Goal: Task Accomplishment & Management: Use online tool/utility

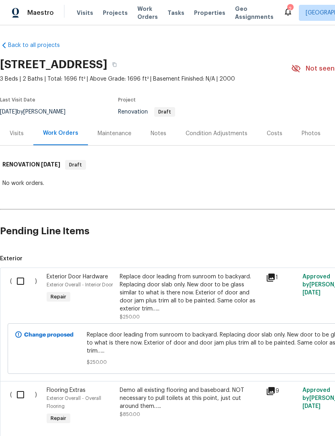
click at [275, 135] on div "Costs" at bounding box center [274, 134] width 16 height 8
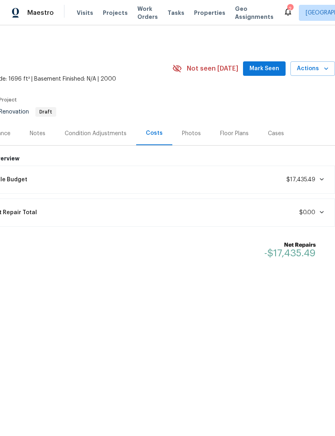
scroll to position [0, 119]
click at [318, 179] on icon at bounding box center [321, 179] width 6 height 6
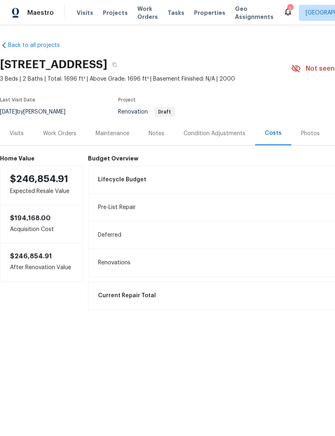
scroll to position [0, 0]
click at [56, 128] on div "Work Orders" at bounding box center [59, 134] width 53 height 24
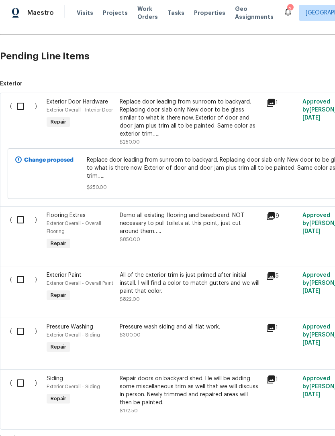
scroll to position [175, 0]
click at [21, 108] on input "checkbox" at bounding box center [23, 106] width 23 height 17
checkbox input "true"
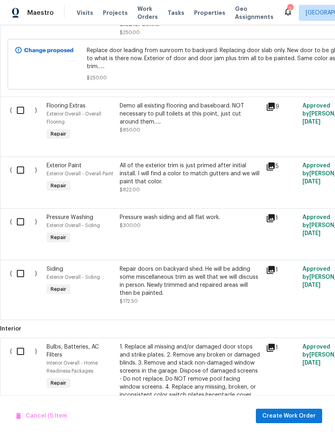
scroll to position [285, 0]
click at [23, 163] on input "checkbox" at bounding box center [23, 169] width 23 height 17
checkbox input "true"
click at [20, 215] on input "checkbox" at bounding box center [23, 221] width 23 height 17
checkbox input "true"
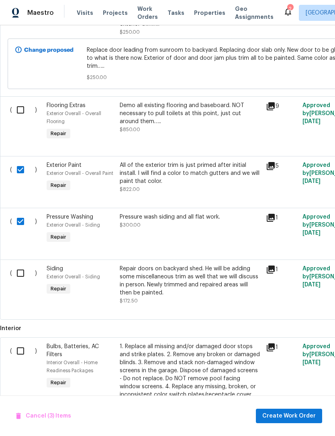
click at [20, 268] on input "checkbox" at bounding box center [23, 273] width 23 height 17
checkbox input "true"
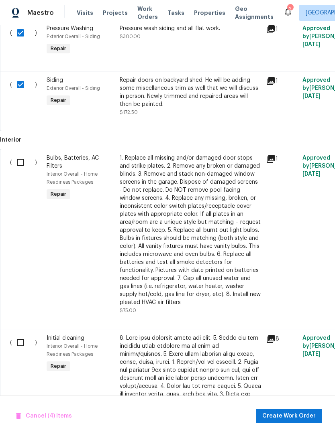
scroll to position [474, 0]
click at [20, 156] on input "checkbox" at bounding box center [23, 162] width 23 height 17
checkbox input "true"
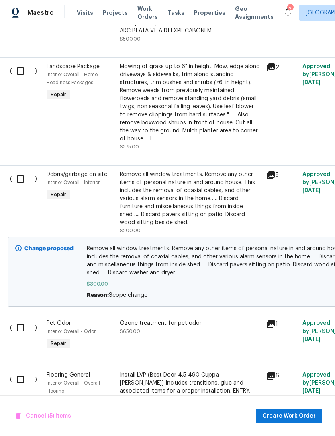
scroll to position [997, 0]
click at [20, 174] on input "checkbox" at bounding box center [23, 178] width 23 height 17
checkbox input "true"
click at [19, 321] on input "checkbox" at bounding box center [23, 327] width 23 height 17
checkbox input "true"
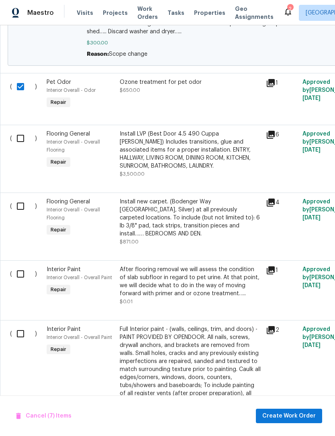
scroll to position [1238, 0]
click at [21, 132] on input "checkbox" at bounding box center [23, 138] width 23 height 17
click at [22, 136] on input "checkbox" at bounding box center [23, 138] width 23 height 17
checkbox input "false"
click at [20, 270] on input "checkbox" at bounding box center [23, 274] width 23 height 17
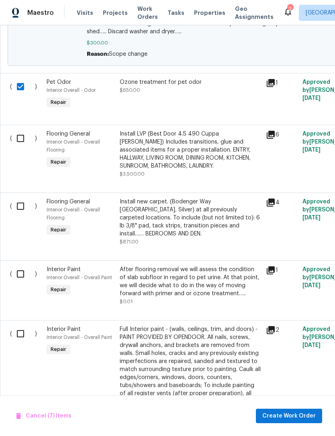
checkbox input "true"
click at [19, 335] on input "checkbox" at bounding box center [23, 333] width 23 height 17
checkbox input "true"
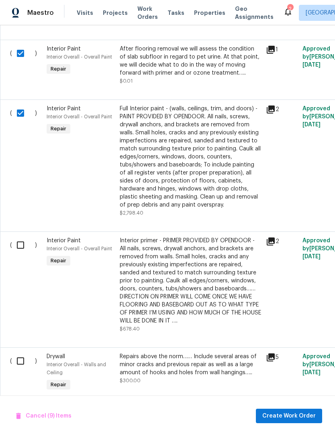
scroll to position [1459, 0]
click at [23, 244] on input "checkbox" at bounding box center [23, 245] width 23 height 17
checkbox input "true"
click at [23, 357] on input "checkbox" at bounding box center [23, 361] width 23 height 17
checkbox input "true"
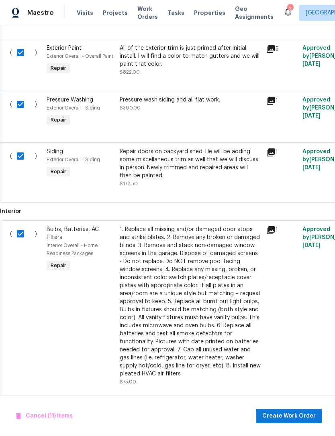
scroll to position [0, 0]
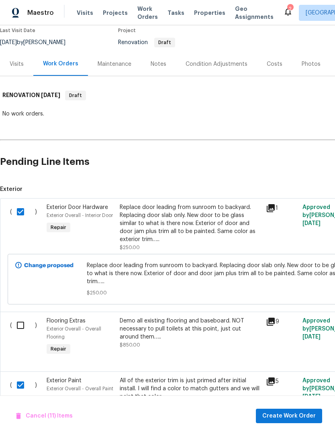
click at [19, 317] on input "checkbox" at bounding box center [23, 325] width 23 height 17
checkbox input "true"
click at [290, 416] on span "Create Work Order" at bounding box center [288, 416] width 53 height 10
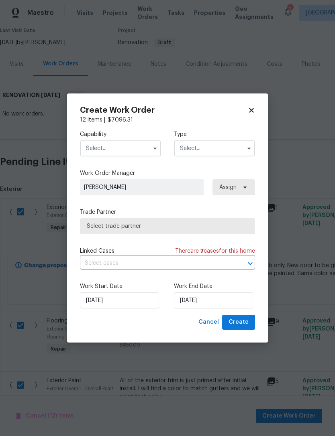
click at [92, 149] on input "text" at bounding box center [120, 148] width 81 height 16
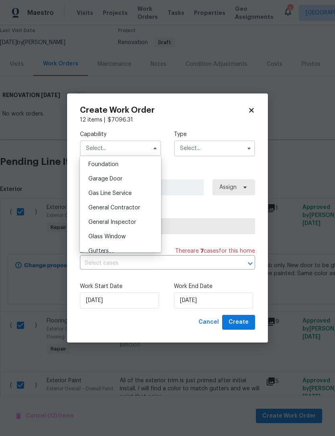
click at [91, 207] on span "General Contractor" at bounding box center [114, 208] width 52 height 6
type input "General Contractor"
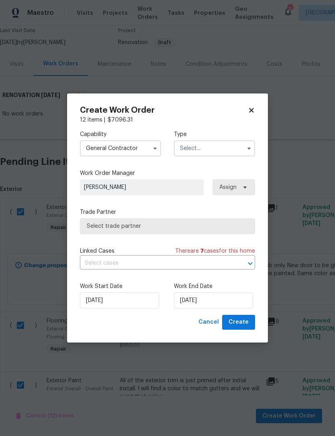
click at [224, 147] on input "text" at bounding box center [214, 148] width 81 height 16
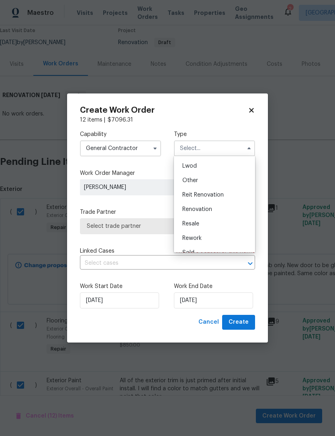
click at [221, 213] on div "Renovation" at bounding box center [214, 209] width 77 height 14
type input "Renovation"
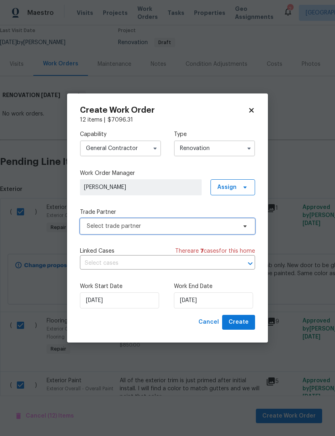
click at [88, 227] on span "Select trade partner" at bounding box center [162, 226] width 150 height 8
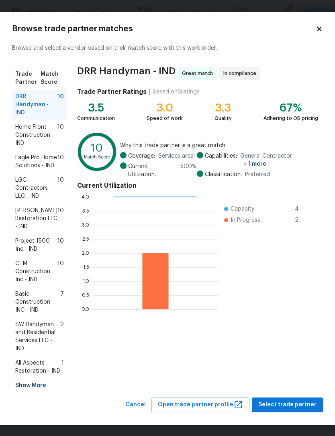
click at [29, 105] on span "DRR Handyman - IND" at bounding box center [36, 105] width 42 height 24
click at [298, 410] on span "Select trade partner" at bounding box center [287, 405] width 58 height 10
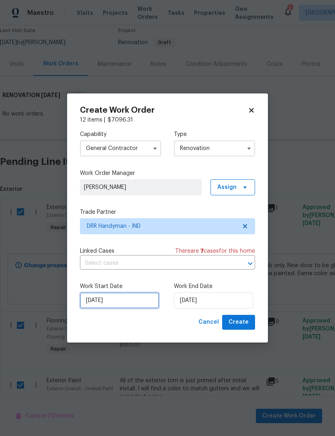
click at [94, 303] on input "[DATE]" at bounding box center [119, 300] width 79 height 16
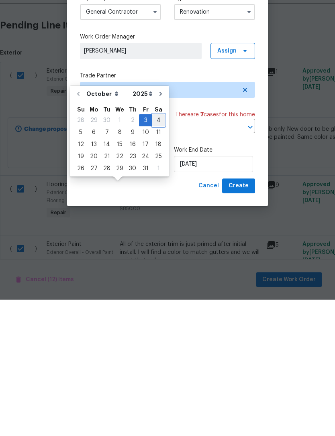
click at [153, 251] on div "4" at bounding box center [158, 256] width 12 height 11
type input "[DATE]"
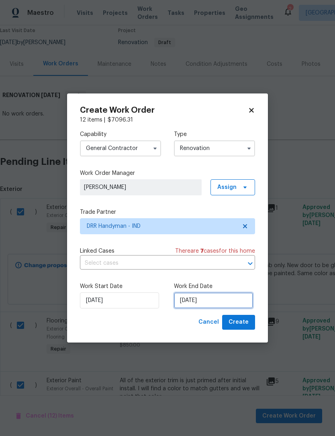
click at [231, 300] on input "[DATE]" at bounding box center [213, 300] width 79 height 16
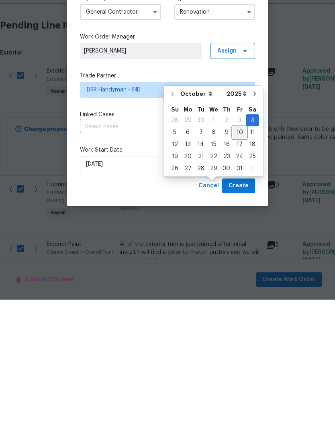
click at [237, 263] on div "10" at bounding box center [239, 268] width 13 height 11
type input "[DATE]"
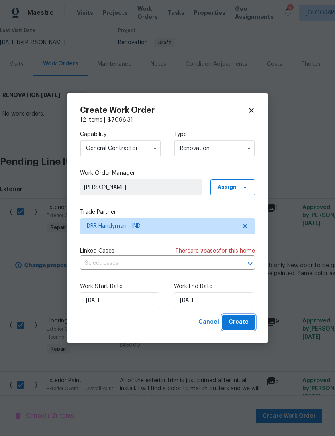
click at [247, 322] on span "Create" at bounding box center [238, 322] width 20 height 10
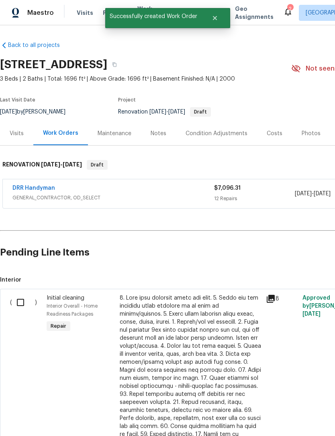
click at [29, 187] on link "DRR Handyman" at bounding box center [33, 188] width 43 height 6
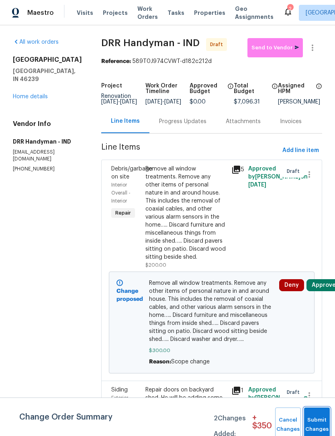
click at [310, 423] on button "Submit Changes" at bounding box center [317, 425] width 26 height 34
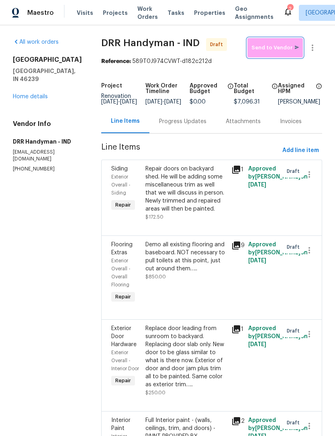
click at [278, 48] on span "Send to Vendor" at bounding box center [274, 47] width 47 height 9
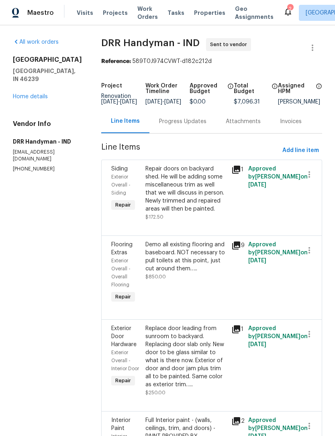
click at [159, 126] on div "Progress Updates" at bounding box center [182, 122] width 47 height 8
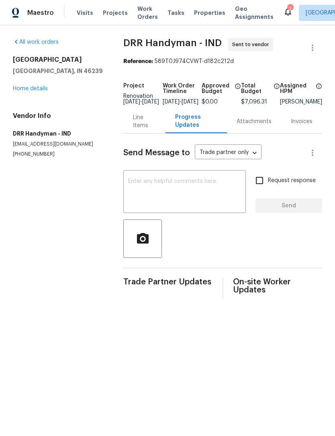
click at [130, 186] on textarea at bounding box center [184, 193] width 113 height 28
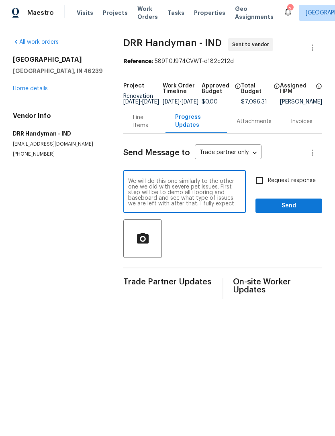
scroll to position [6, 0]
click at [205, 204] on textarea "We will do this one similarly to the other one we did with severe pet issues. F…" at bounding box center [184, 193] width 113 height 28
click at [241, 207] on textarea "We will do this one similarly to the other one we did with severe pet issues. F…" at bounding box center [184, 193] width 113 height 28
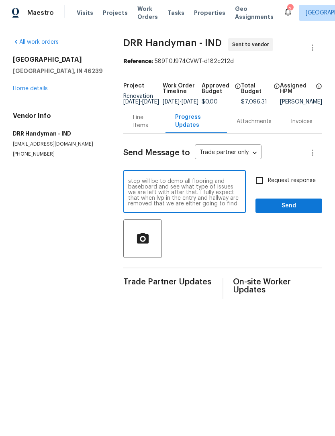
click at [214, 204] on textarea "We will do this one similarly to the other one we did with severe pet issues. F…" at bounding box center [184, 193] width 113 height 28
click at [213, 203] on textarea "We will do this one similarly to the other one we did with severe pet issues. F…" at bounding box center [184, 193] width 113 height 28
type textarea "We will do this one similarly to the other one we did with severe pet issues. F…"
click at [296, 211] on span "Send" at bounding box center [289, 206] width 54 height 10
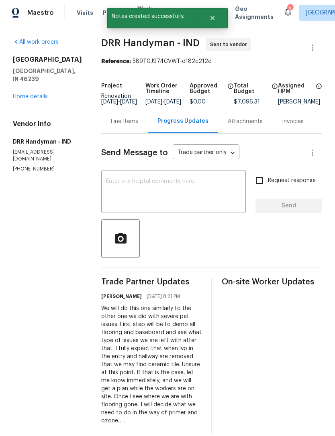
scroll to position [1, 0]
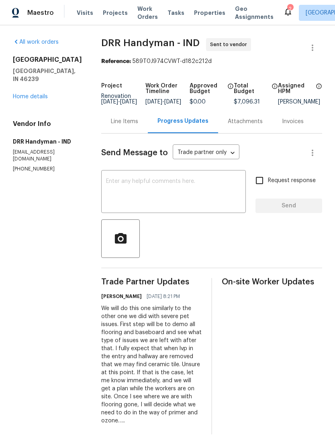
click at [22, 397] on section "All work orders 9644 Piper Lake Dr Indianapolis, IN 46239 Home details Vendor I…" at bounding box center [47, 236] width 69 height 396
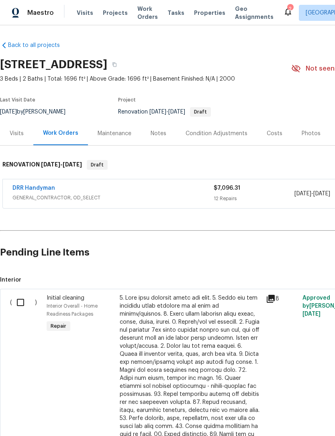
click at [26, 190] on link "DRR Handyman" at bounding box center [33, 188] width 43 height 6
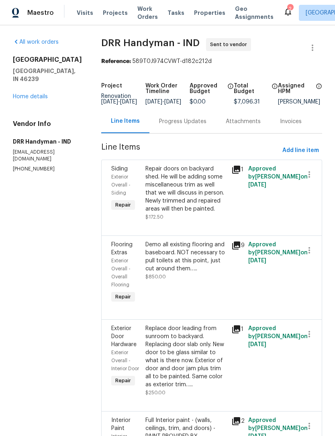
click at [159, 126] on div "Progress Updates" at bounding box center [182, 122] width 47 height 8
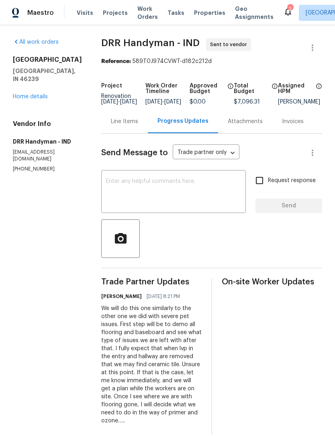
click at [101, 181] on div "x ​" at bounding box center [173, 192] width 144 height 41
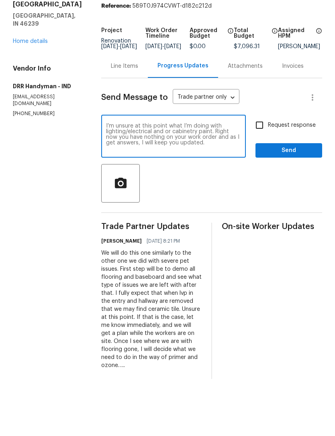
type textarea "I’m unsure at this point what I’m doing with lighting/electrical and or cabinet…"
click at [295, 201] on span "Send" at bounding box center [289, 206] width 54 height 10
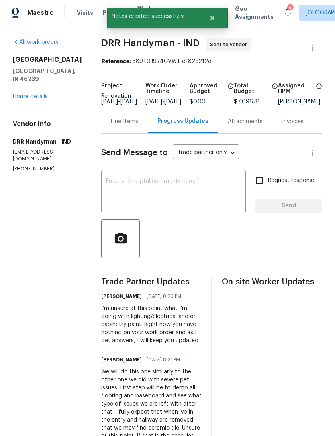
click at [106, 186] on textarea at bounding box center [173, 193] width 135 height 28
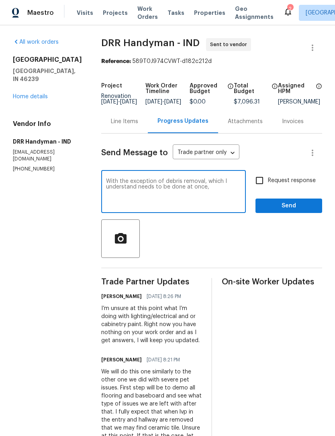
click at [136, 193] on textarea "With the exception of debris removal, which I understand needs to be done at on…" at bounding box center [173, 193] width 135 height 28
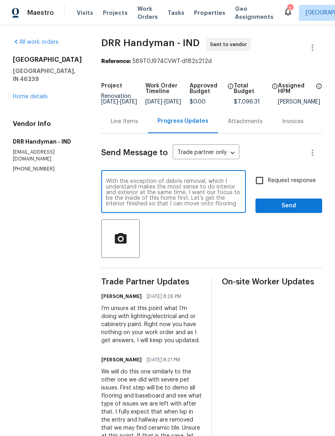
type textarea "With the exception of debris removal, which I understand makes the most sense t…"
click at [297, 211] on span "Send" at bounding box center [289, 206] width 54 height 10
